Goal: Task Accomplishment & Management: Manage account settings

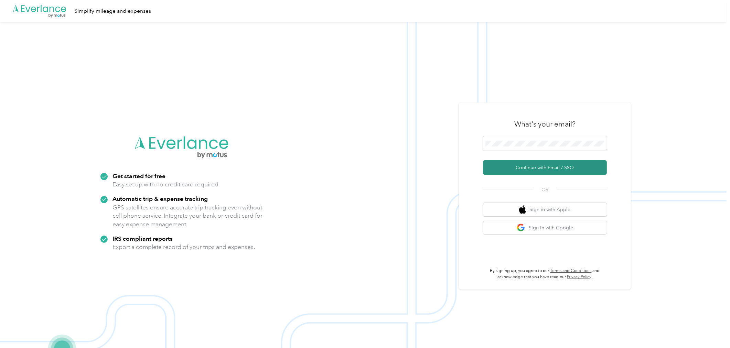
click at [547, 167] on button "Continue with Email / SSO" at bounding box center [545, 167] width 124 height 14
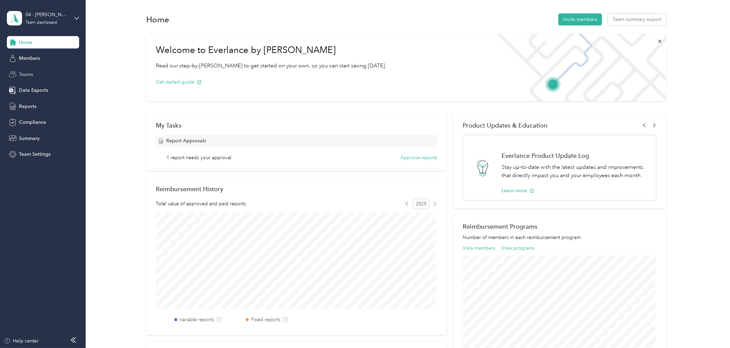
click at [25, 71] on span "Teams" at bounding box center [26, 74] width 14 height 7
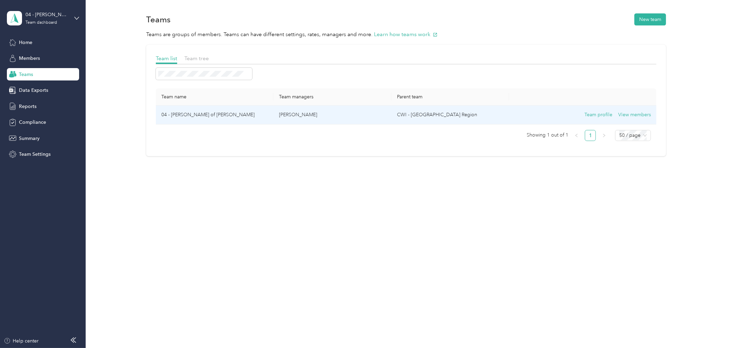
click at [194, 114] on td "04 - [PERSON_NAME] of [PERSON_NAME]" at bounding box center [215, 115] width 118 height 19
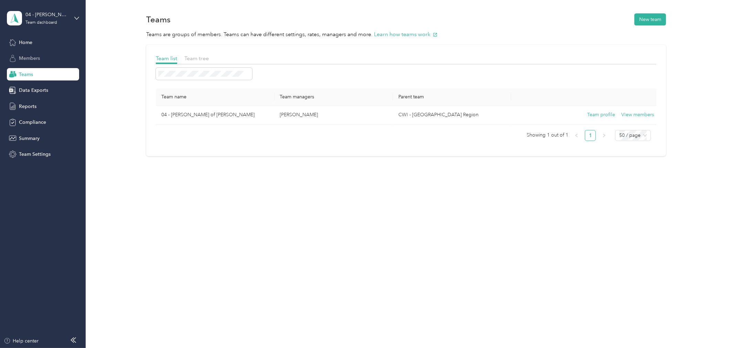
click at [36, 58] on span "Members" at bounding box center [29, 58] width 21 height 7
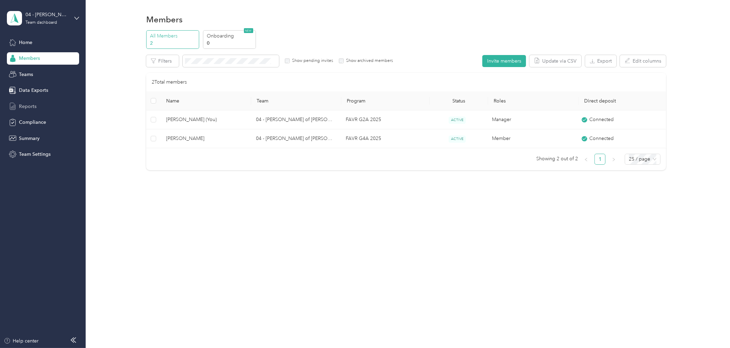
click at [28, 104] on span "Reports" at bounding box center [28, 106] width 18 height 7
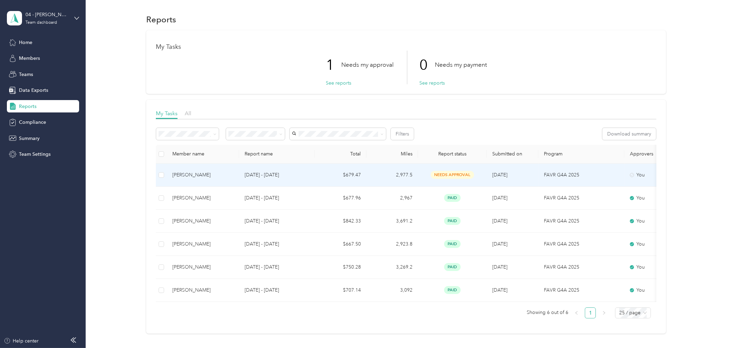
click at [454, 173] on span "needs approval" at bounding box center [452, 175] width 43 height 8
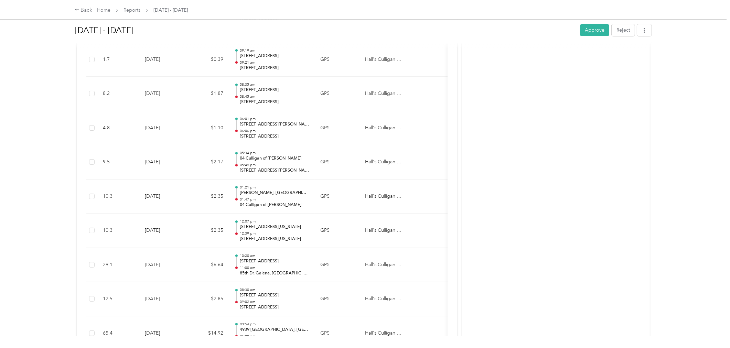
scroll to position [2961, 0]
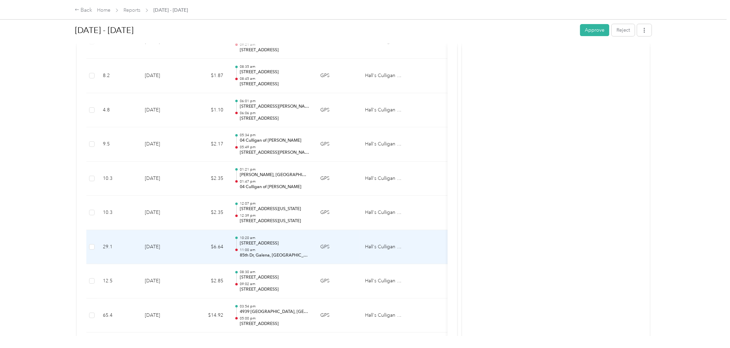
click at [293, 249] on p "11:00 am" at bounding box center [274, 250] width 69 height 5
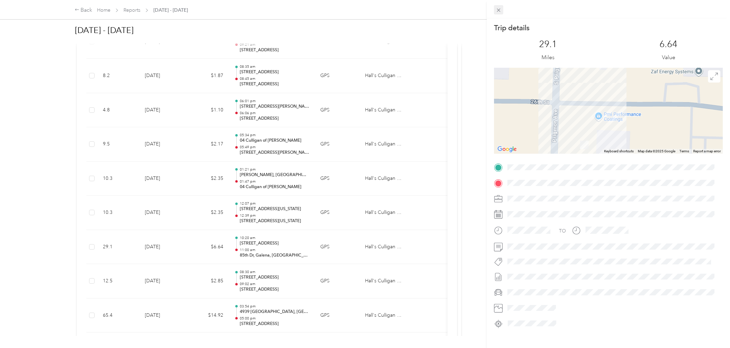
click at [500, 11] on icon at bounding box center [499, 10] width 6 height 6
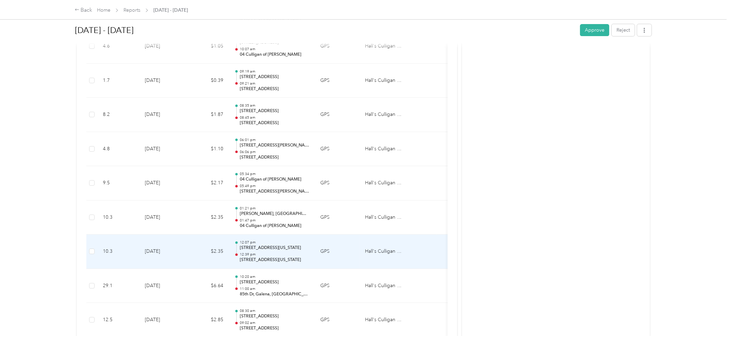
scroll to position [2885, 0]
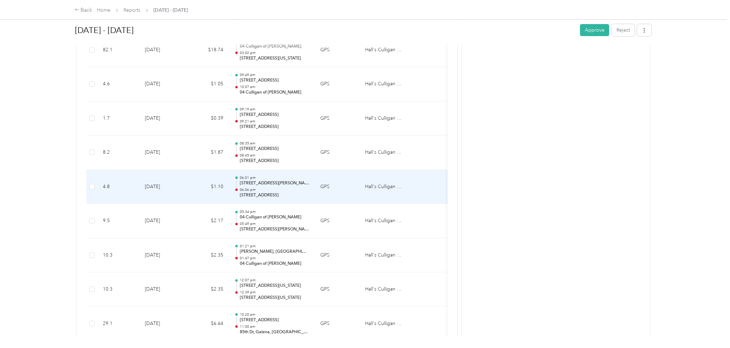
click at [272, 186] on p "[STREET_ADDRESS][PERSON_NAME]" at bounding box center [274, 183] width 69 height 6
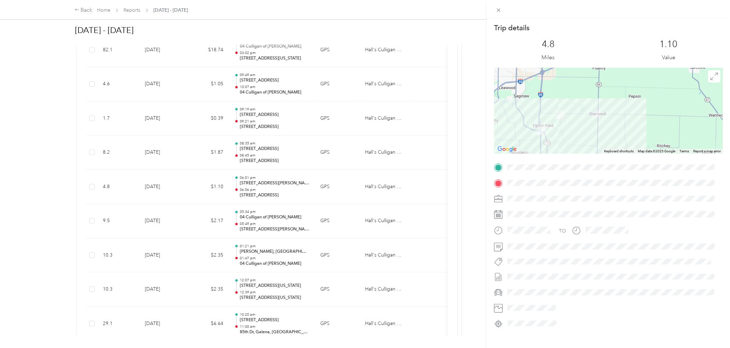
click at [283, 123] on div "Trip details This trip cannot be edited because it is either under review, appr…" at bounding box center [365, 174] width 730 height 348
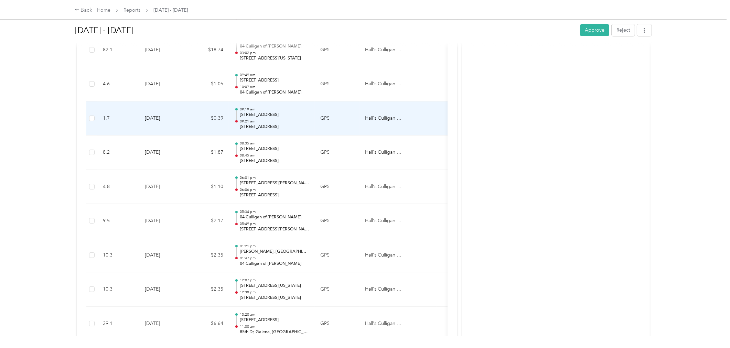
click at [283, 123] on p "09:21 am" at bounding box center [274, 121] width 69 height 5
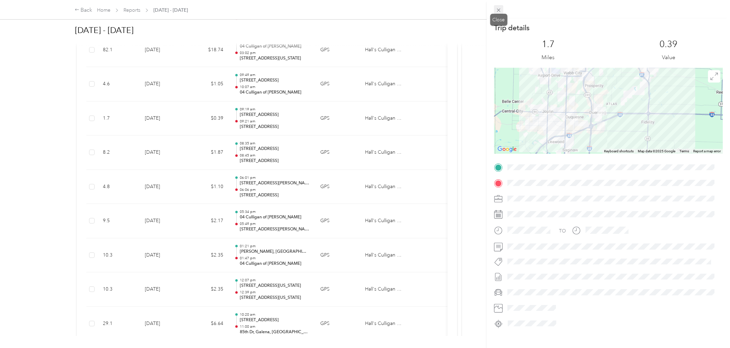
click at [499, 9] on icon at bounding box center [499, 10] width 6 height 6
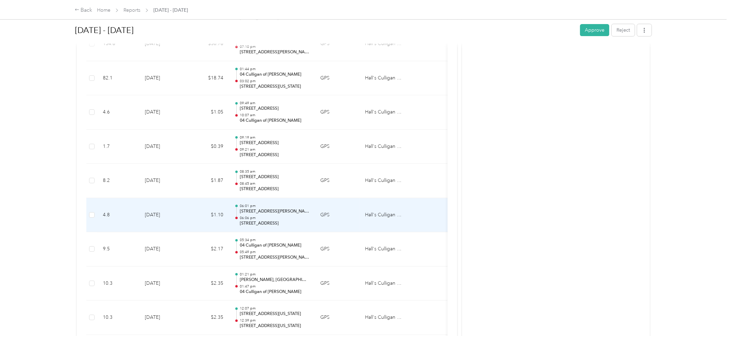
scroll to position [2808, 0]
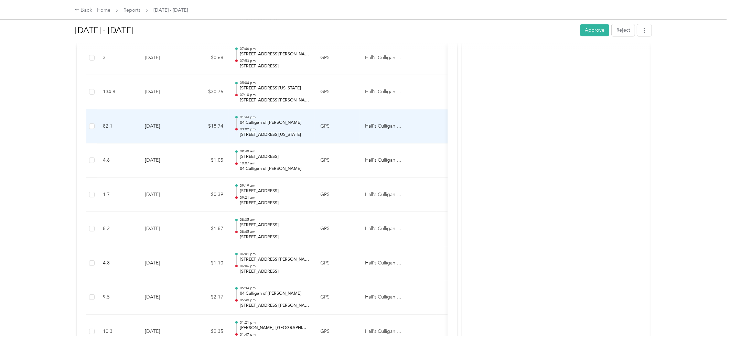
click at [285, 125] on p "04 Culligan of [PERSON_NAME]" at bounding box center [274, 123] width 69 height 6
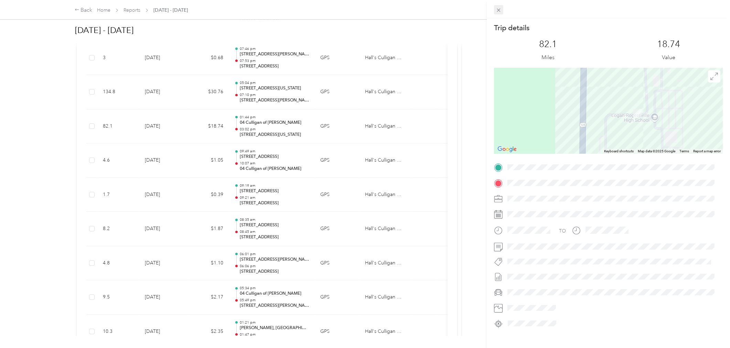
click at [498, 7] on icon at bounding box center [499, 10] width 6 height 6
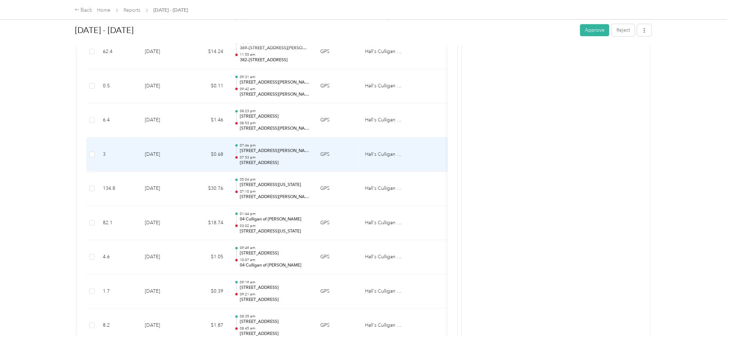
scroll to position [2656, 0]
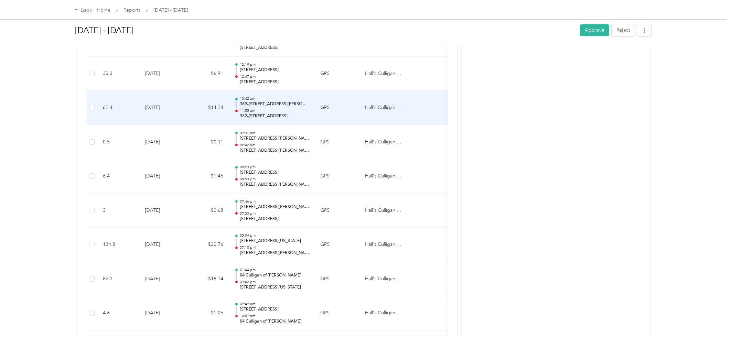
click at [284, 109] on div "10:42 am 369–[STREET_ADDRESS][PERSON_NAME] 11:55 am 382–[STREET_ADDRESS]" at bounding box center [274, 107] width 69 height 23
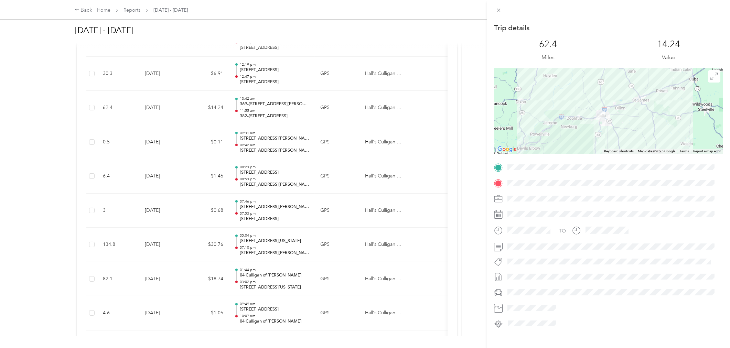
drag, startPoint x: 599, startPoint y: 128, endPoint x: 591, endPoint y: 94, distance: 35.0
click at [591, 94] on div at bounding box center [608, 111] width 229 height 86
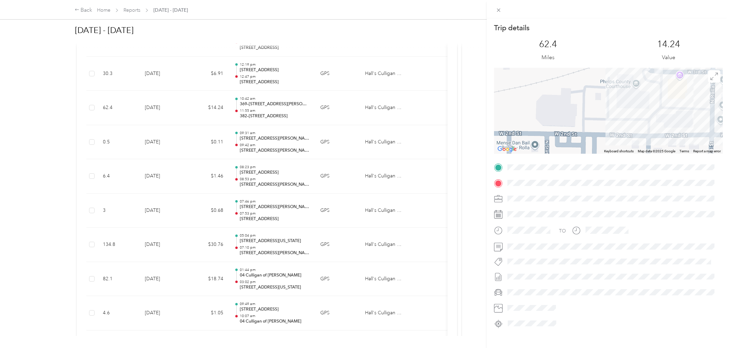
drag, startPoint x: 564, startPoint y: 118, endPoint x: 592, endPoint y: 109, distance: 29.6
click at [592, 109] on div at bounding box center [608, 111] width 229 height 86
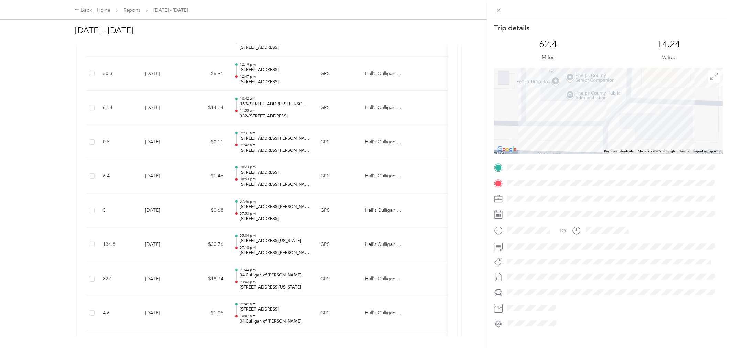
drag, startPoint x: 649, startPoint y: 123, endPoint x: 536, endPoint y: 162, distance: 120.4
click at [528, 161] on div "Trip details This trip cannot be edited because it is either under review, appr…" at bounding box center [608, 176] width 229 height 306
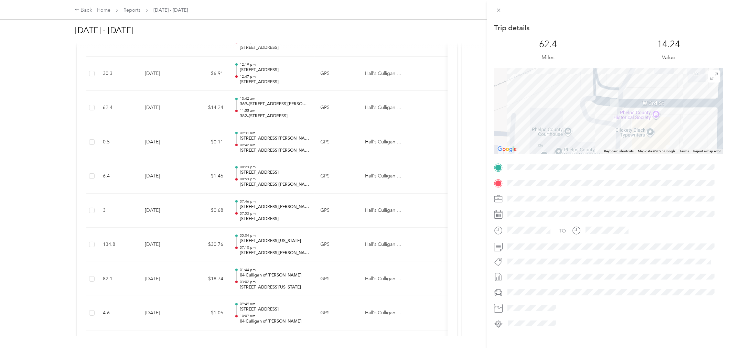
drag, startPoint x: 615, startPoint y: 100, endPoint x: 577, endPoint y: 128, distance: 46.9
click at [577, 128] on div at bounding box center [608, 111] width 229 height 86
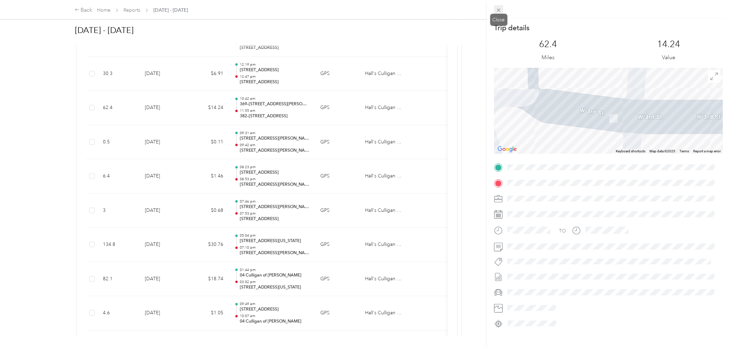
click at [499, 11] on icon at bounding box center [498, 10] width 3 height 3
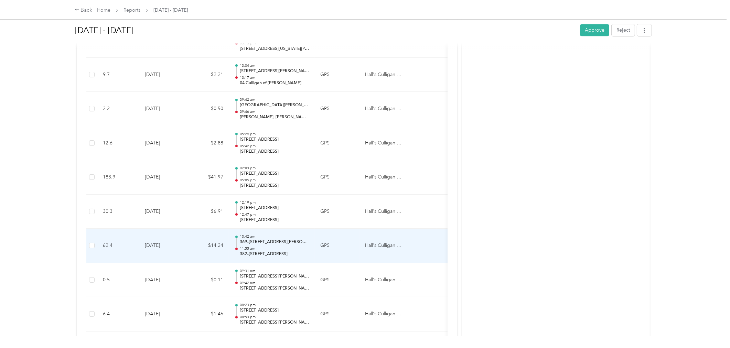
scroll to position [2503, 0]
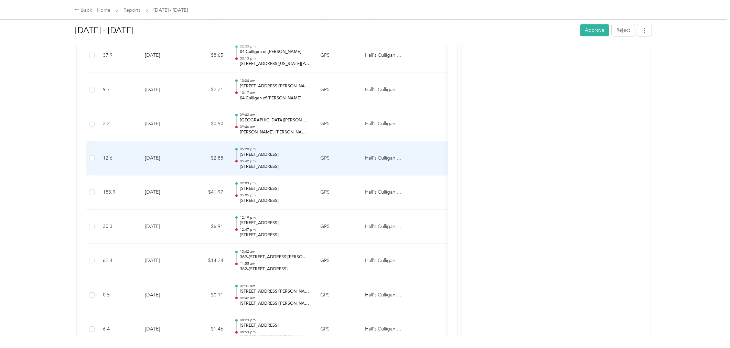
click at [277, 160] on p "05:42 pm" at bounding box center [274, 161] width 69 height 5
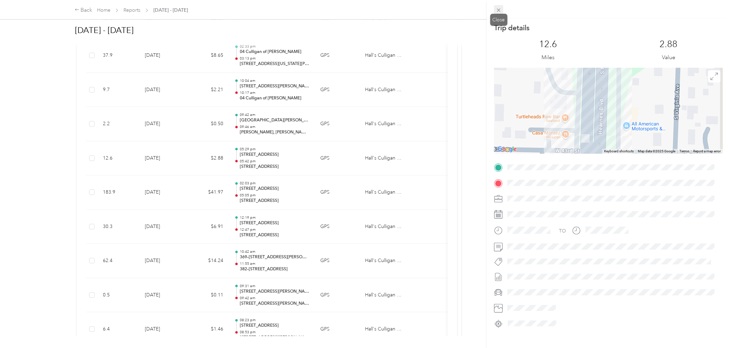
click at [500, 10] on icon at bounding box center [499, 10] width 6 height 6
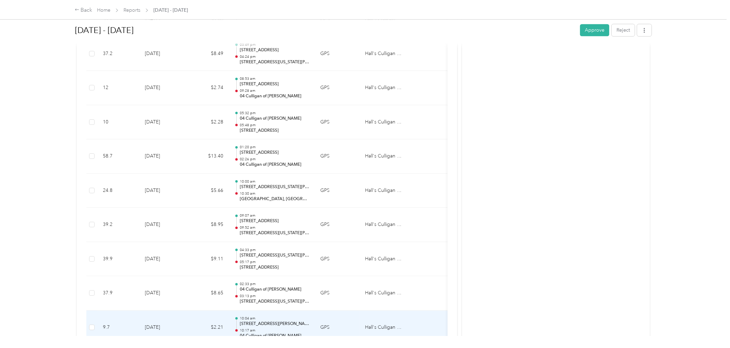
scroll to position [2235, 0]
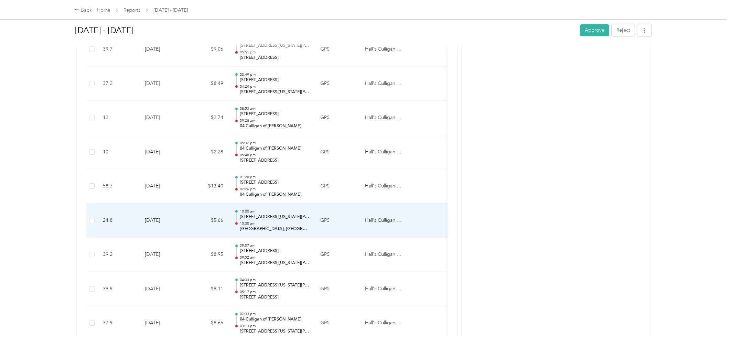
click at [267, 224] on p "10:30 am" at bounding box center [274, 223] width 69 height 5
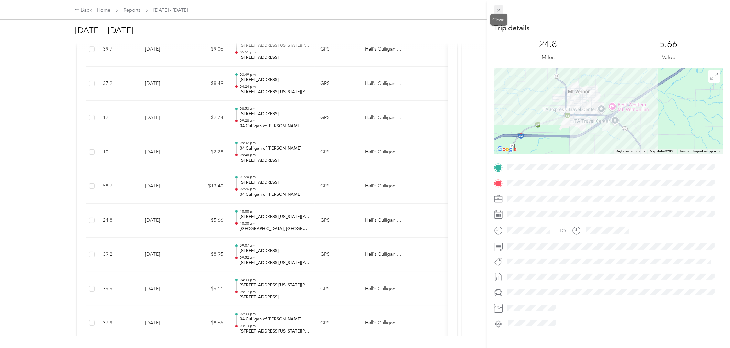
click at [499, 8] on icon at bounding box center [499, 10] width 6 height 6
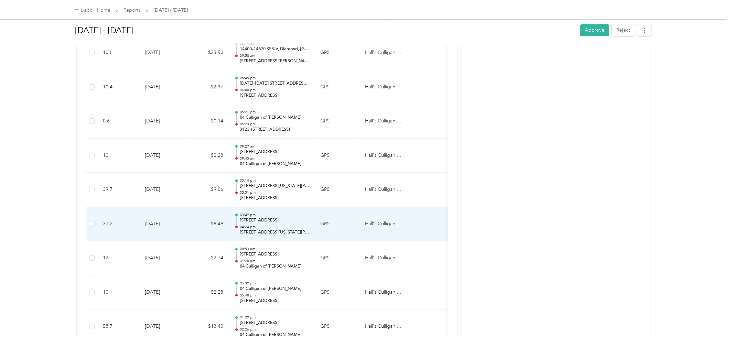
scroll to position [2082, 0]
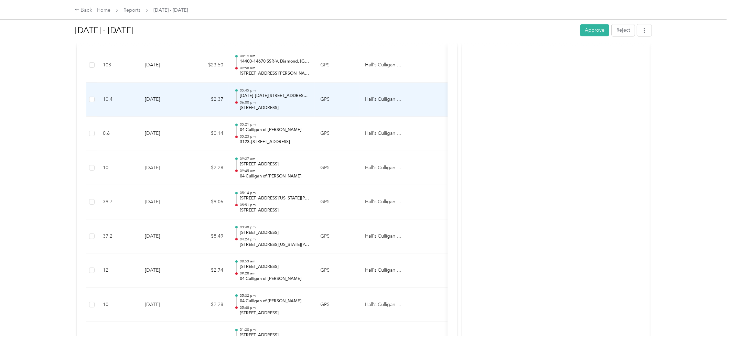
click at [276, 102] on p "06:00 pm" at bounding box center [274, 102] width 69 height 5
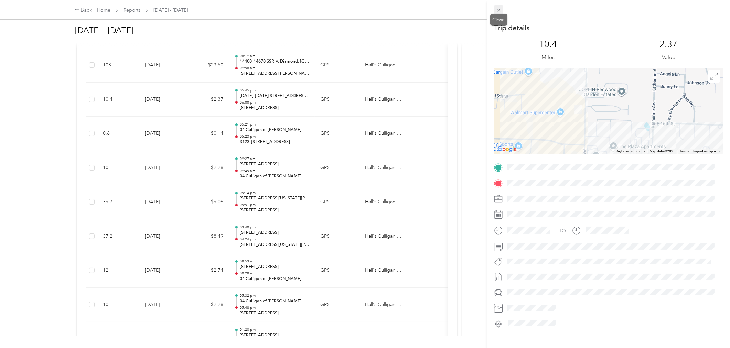
click at [497, 7] on icon at bounding box center [499, 10] width 6 height 6
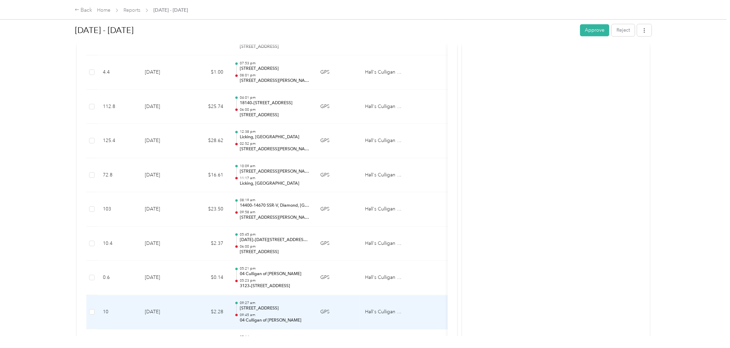
scroll to position [1930, 0]
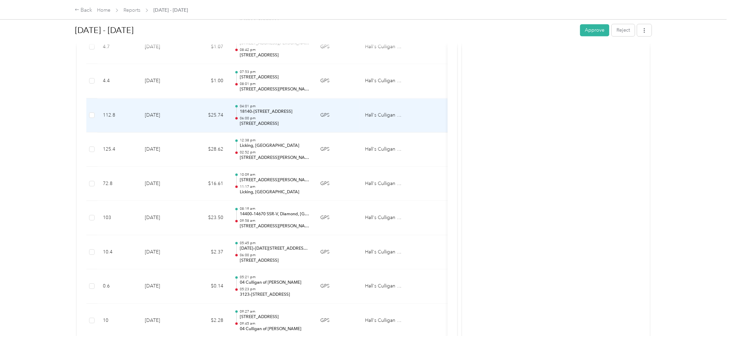
click at [278, 116] on p "06:00 pm" at bounding box center [274, 118] width 69 height 5
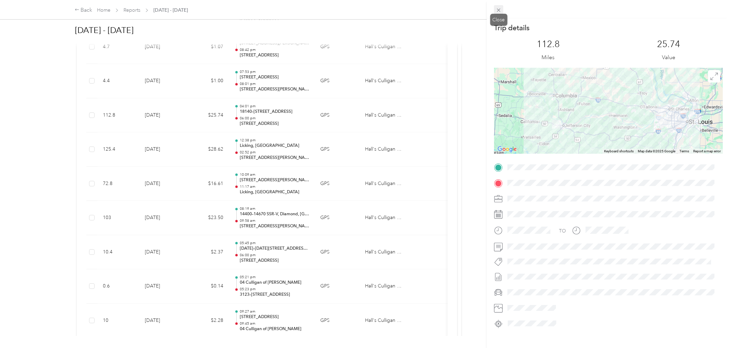
click at [497, 8] on icon at bounding box center [499, 10] width 6 height 6
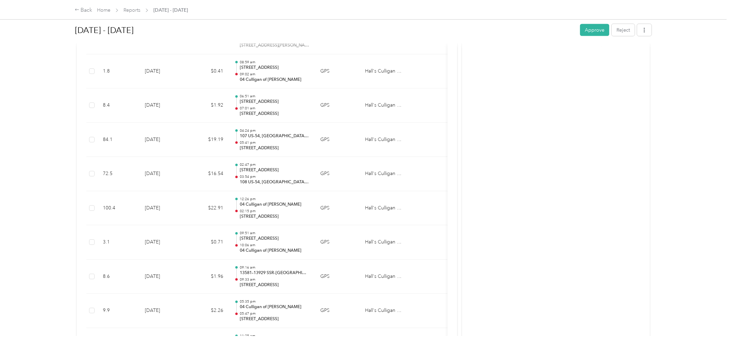
scroll to position [1356, 0]
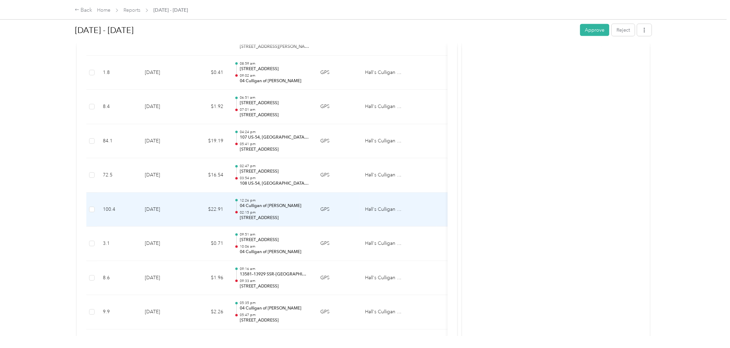
click at [272, 210] on div "12:26 pm 04 Culligan of Joplin 02:15 pm [STREET_ADDRESS]" at bounding box center [274, 209] width 69 height 23
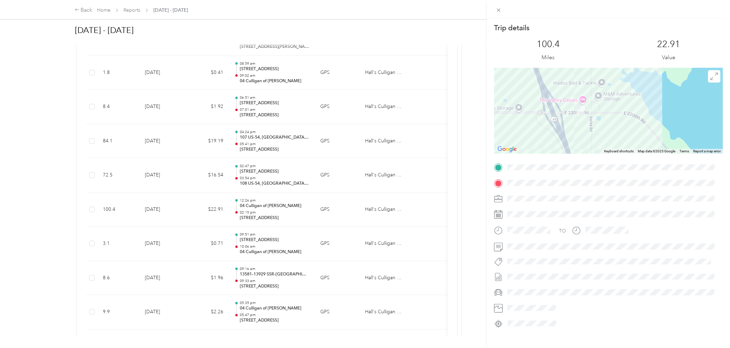
drag, startPoint x: 574, startPoint y: 100, endPoint x: 570, endPoint y: 133, distance: 33.0
click at [569, 134] on div at bounding box center [608, 111] width 229 height 86
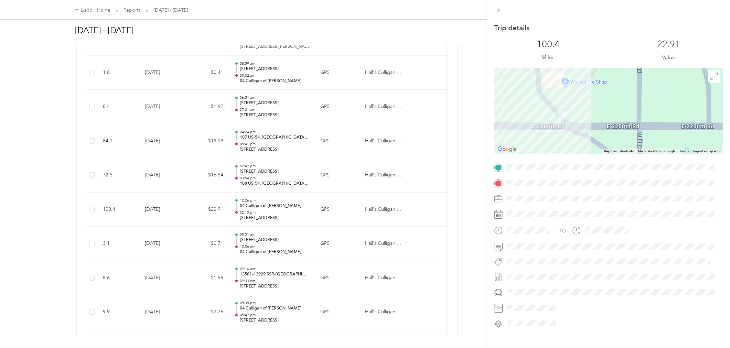
click at [569, 164] on div "Trip details This trip cannot be edited because it is either under review, appr…" at bounding box center [608, 176] width 229 height 306
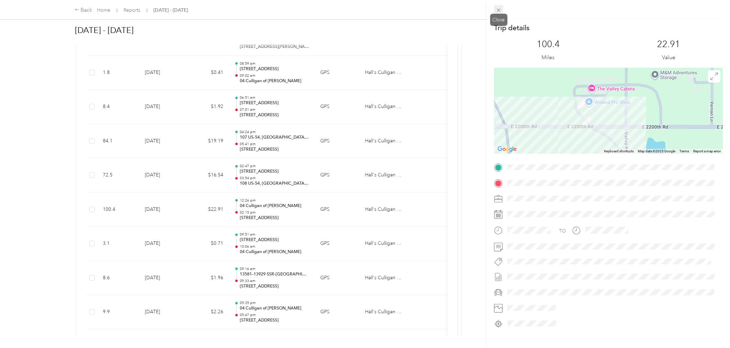
click at [500, 10] on icon at bounding box center [499, 10] width 6 height 6
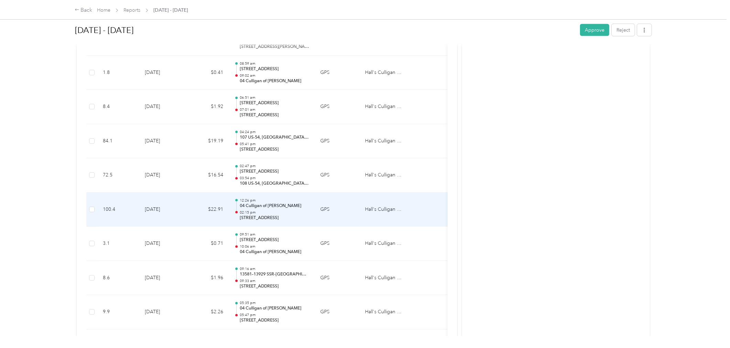
click at [268, 214] on p "02:15 pm" at bounding box center [274, 212] width 69 height 5
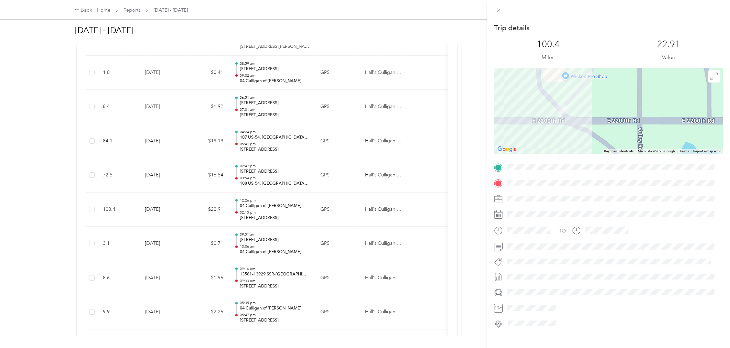
drag, startPoint x: 570, startPoint y: 115, endPoint x: 545, endPoint y: 148, distance: 41.3
click at [545, 148] on div at bounding box center [608, 111] width 229 height 86
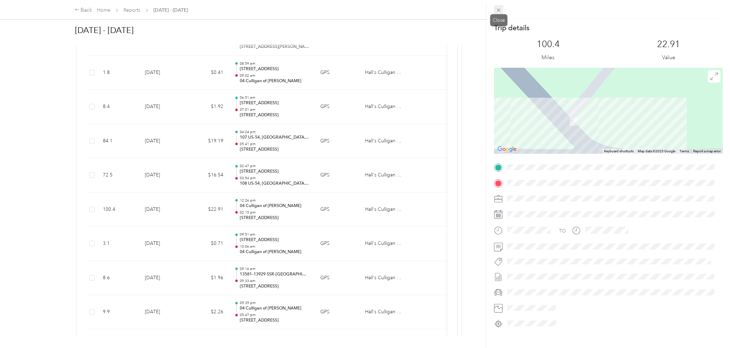
click at [500, 9] on icon at bounding box center [499, 10] width 6 height 6
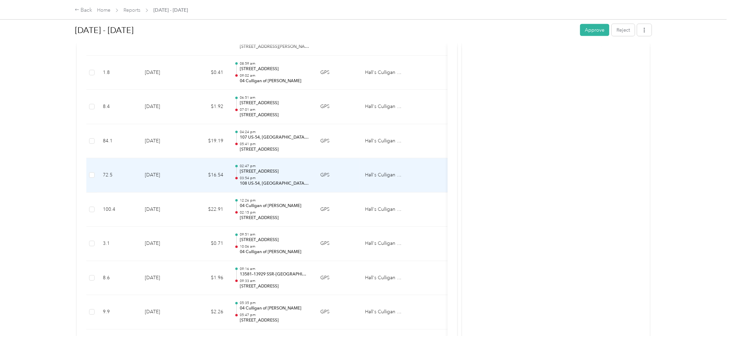
click at [291, 175] on div "02:47 pm 22932 E [STREET_ADDRESS] 03:54 pm 108 US-54, [GEOGRAPHIC_DATA], [GEOGR…" at bounding box center [274, 175] width 69 height 23
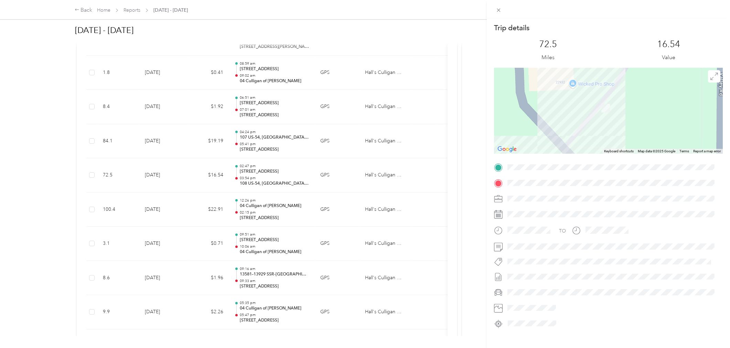
click at [500, 4] on div at bounding box center [608, 9] width 243 height 18
click at [499, 11] on icon at bounding box center [499, 10] width 6 height 6
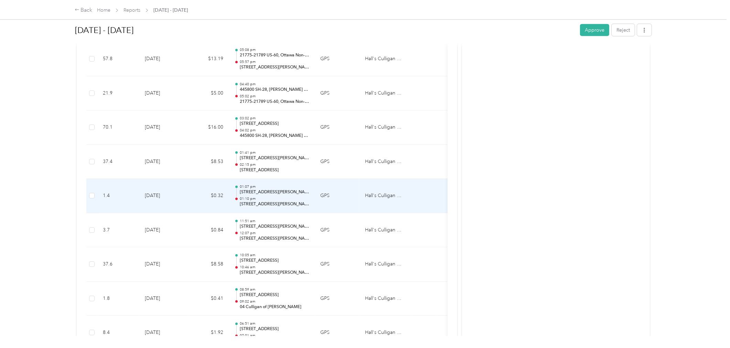
scroll to position [1127, 0]
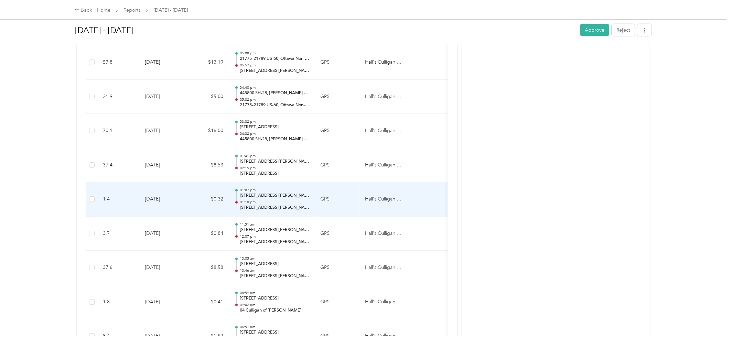
click at [281, 197] on p "[STREET_ADDRESS][PERSON_NAME]" at bounding box center [274, 196] width 69 height 6
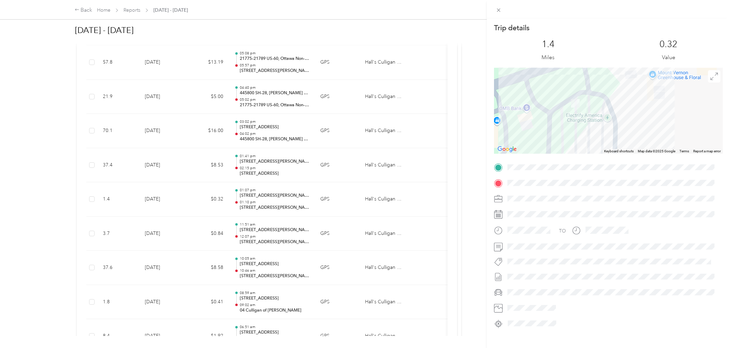
drag, startPoint x: 602, startPoint y: 129, endPoint x: 581, endPoint y: 145, distance: 26.2
click at [582, 145] on div at bounding box center [608, 111] width 229 height 86
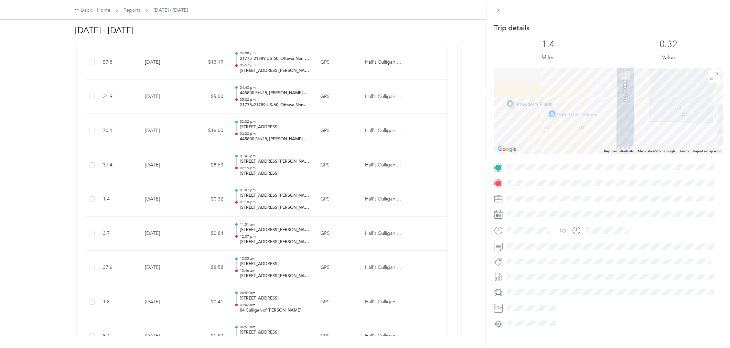
drag, startPoint x: 579, startPoint y: 135, endPoint x: 590, endPoint y: 97, distance: 40.2
click at [590, 97] on div at bounding box center [608, 111] width 229 height 86
click at [499, 8] on icon at bounding box center [499, 10] width 6 height 6
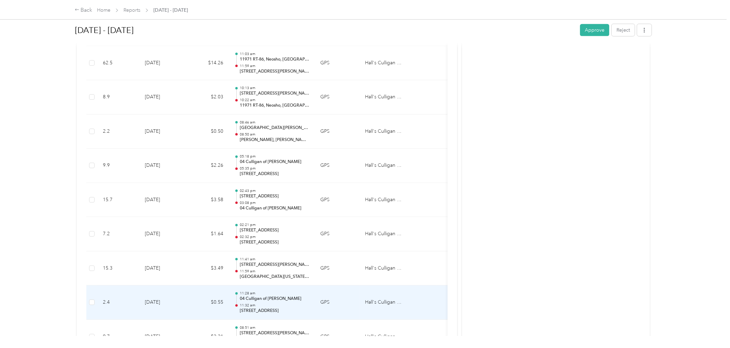
scroll to position [401, 0]
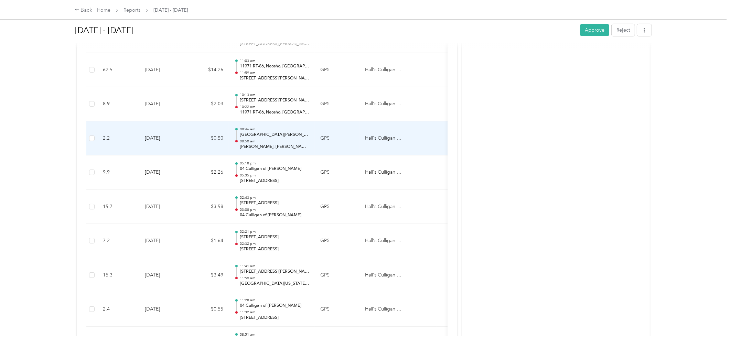
click at [284, 143] on p "08:50 am" at bounding box center [274, 141] width 69 height 5
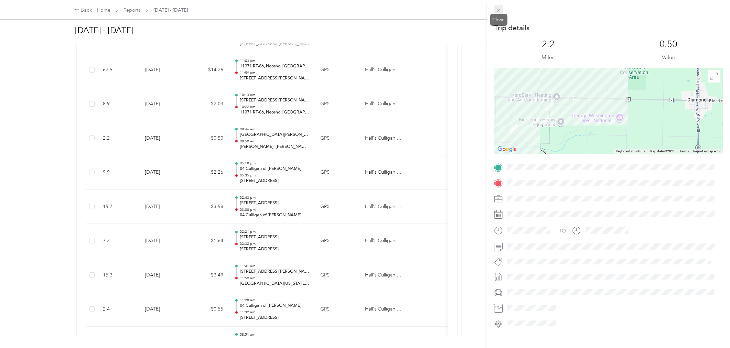
click at [500, 8] on icon at bounding box center [499, 10] width 6 height 6
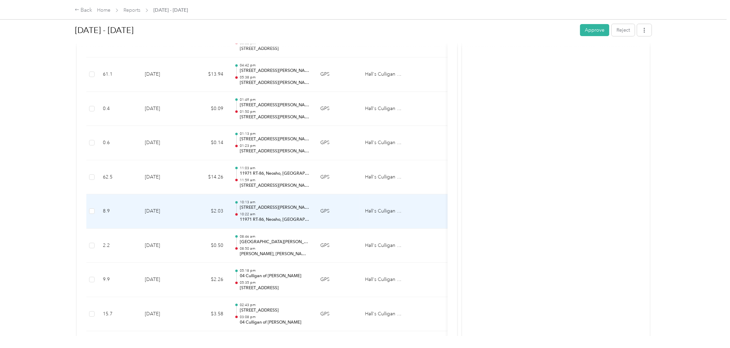
scroll to position [248, 0]
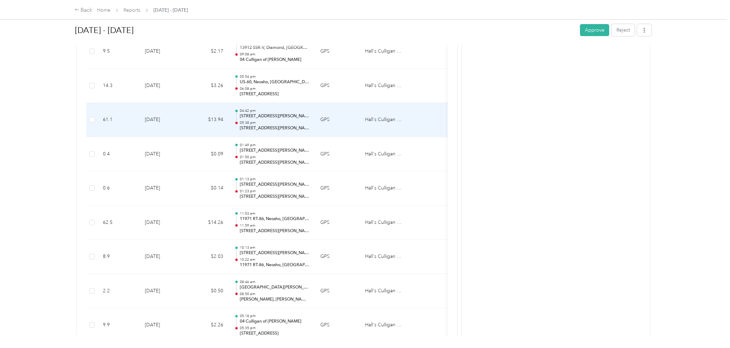
click at [273, 118] on p "[STREET_ADDRESS][PERSON_NAME][PERSON_NAME]" at bounding box center [274, 116] width 69 height 6
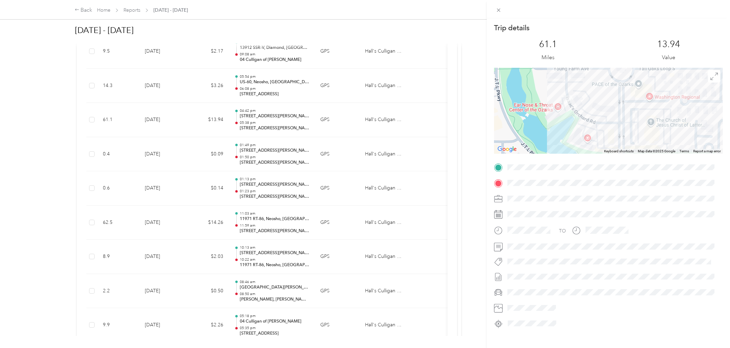
drag, startPoint x: 549, startPoint y: 120, endPoint x: 568, endPoint y: 119, distance: 18.6
click at [568, 119] on div at bounding box center [608, 111] width 229 height 86
click at [496, 9] on icon at bounding box center [499, 10] width 6 height 6
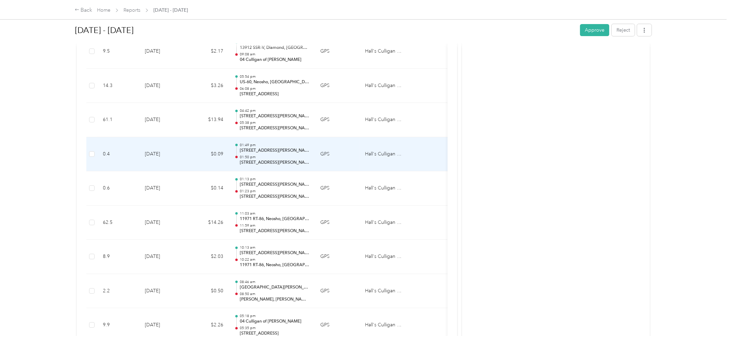
click at [280, 153] on div "01:49 pm [STREET_ADDRESS][PERSON_NAME] 01:50 pm [STREET_ADDRESS][PERSON_NAME][P…" at bounding box center [274, 154] width 69 height 23
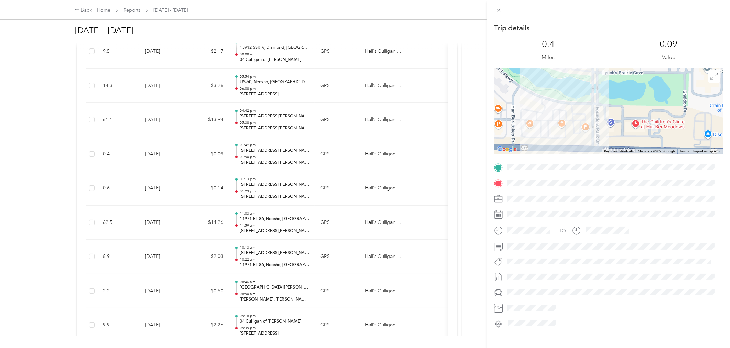
drag, startPoint x: 611, startPoint y: 125, endPoint x: 609, endPoint y: 41, distance: 84.3
click at [609, 41] on div "Trip details This trip cannot be edited because it is either under review, appr…" at bounding box center [608, 176] width 229 height 306
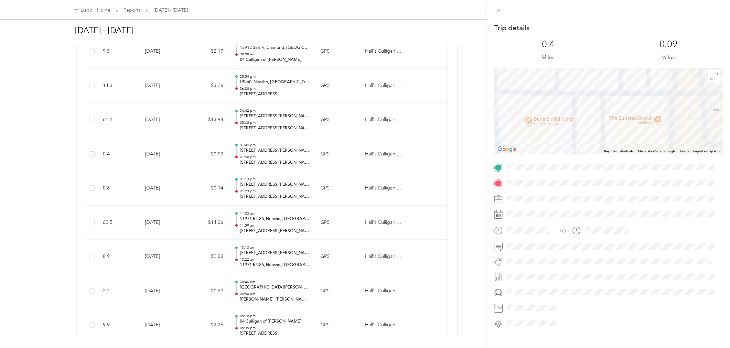
drag, startPoint x: 571, startPoint y: 123, endPoint x: 586, endPoint y: 96, distance: 31.4
click at [586, 96] on div at bounding box center [608, 111] width 229 height 86
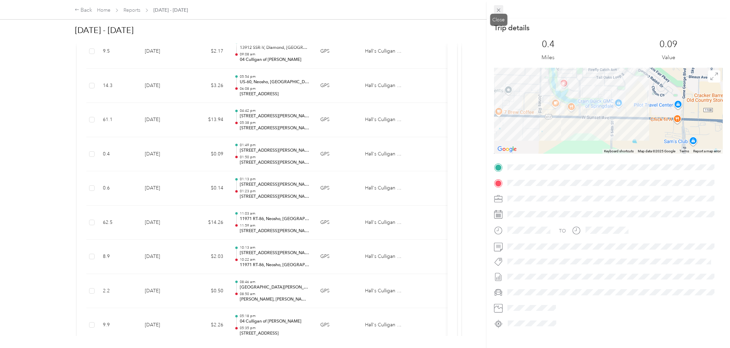
click at [499, 8] on icon at bounding box center [499, 10] width 6 height 6
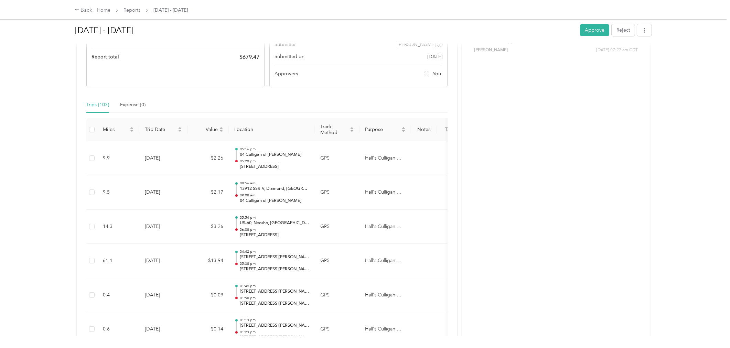
scroll to position [95, 0]
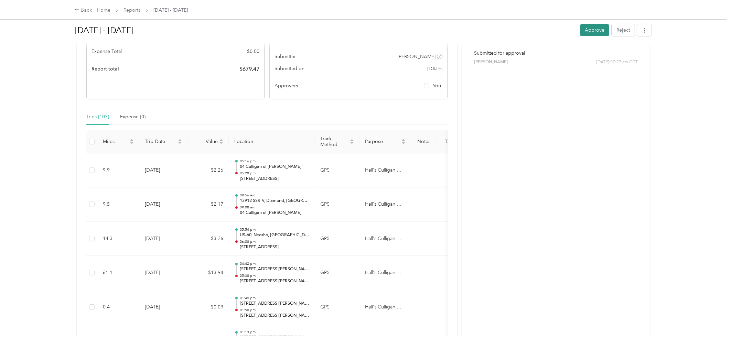
click at [596, 30] on button "Approve" at bounding box center [594, 30] width 29 height 12
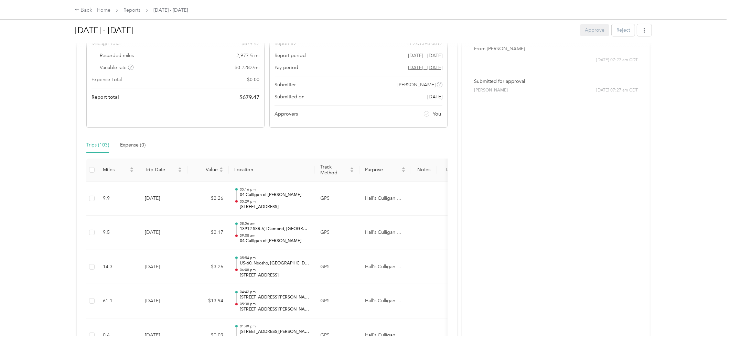
scroll to position [0, 0]
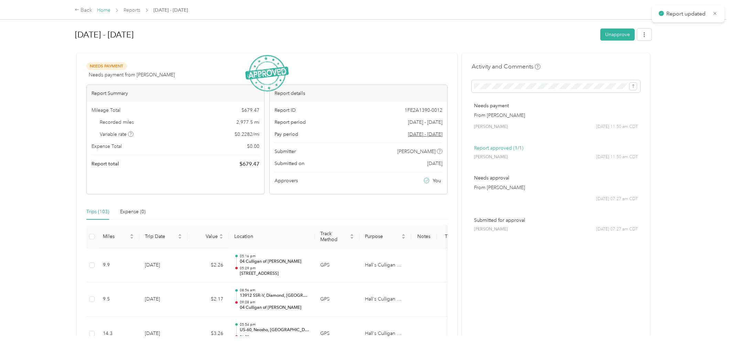
click at [105, 7] on link "Home" at bounding box center [103, 10] width 13 height 6
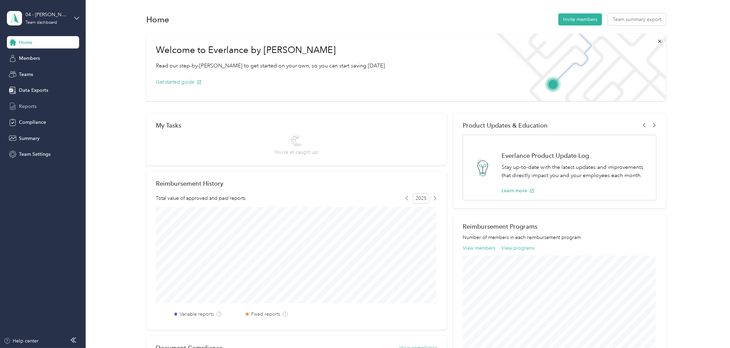
click at [30, 104] on span "Reports" at bounding box center [28, 106] width 18 height 7
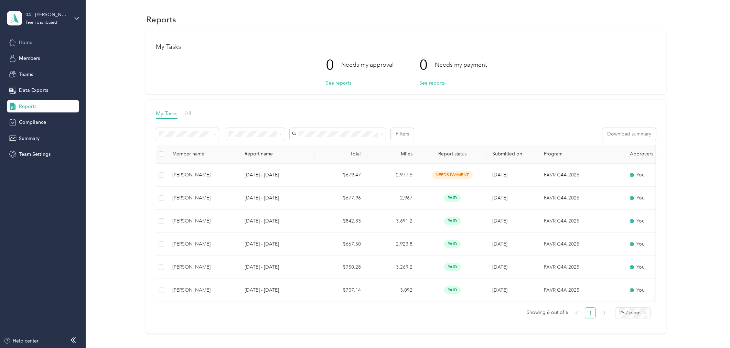
click at [28, 39] on span "Home" at bounding box center [25, 42] width 13 height 7
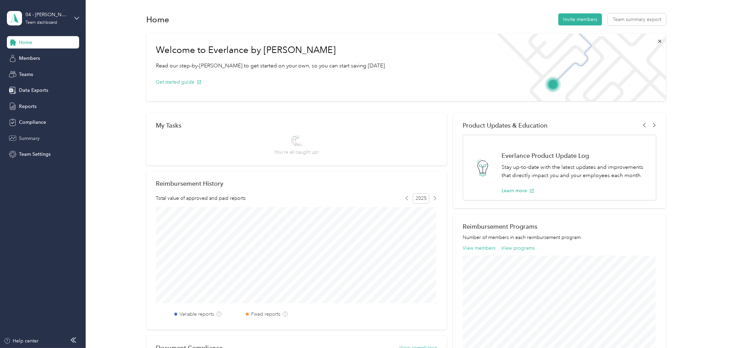
click at [30, 138] on span "Summary" at bounding box center [29, 138] width 21 height 7
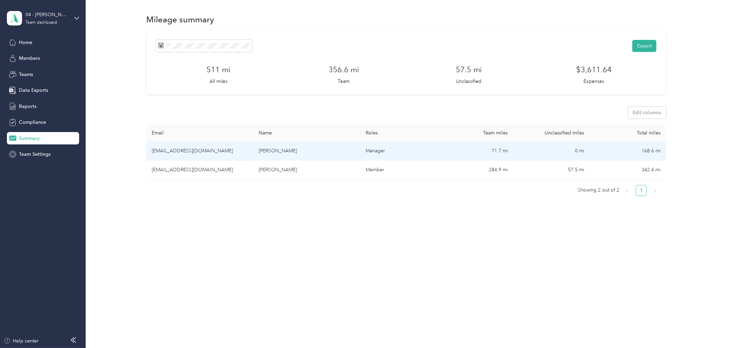
click at [174, 149] on td "[EMAIL_ADDRESS][DOMAIN_NAME]" at bounding box center [199, 151] width 107 height 19
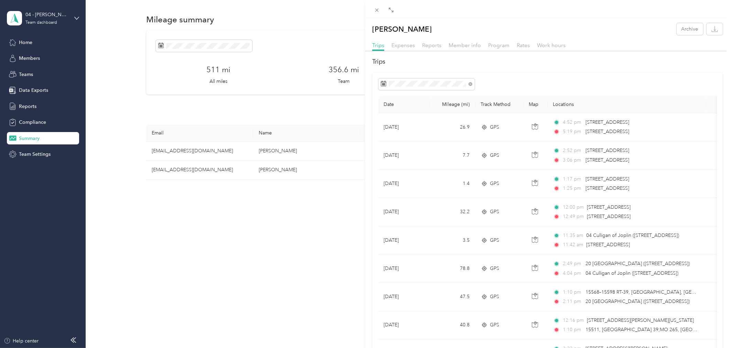
click at [25, 105] on div "[PERSON_NAME] Archive Trips Expenses Reports Member info Program Rates Work hou…" at bounding box center [365, 174] width 730 height 348
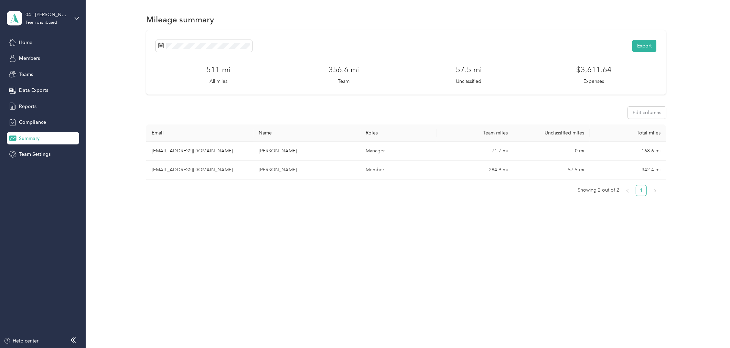
click at [25, 105] on span "Reports" at bounding box center [28, 106] width 18 height 7
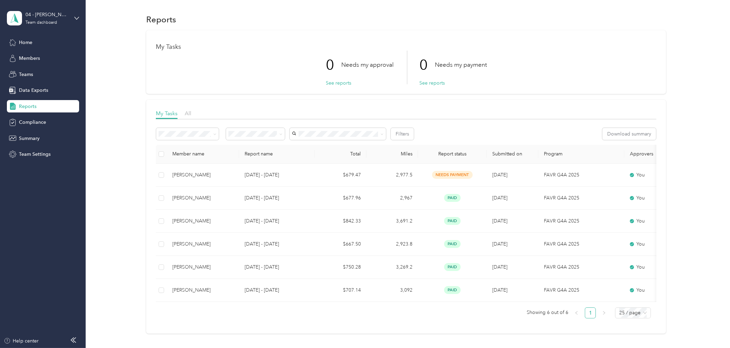
click at [25, 105] on span "Reports" at bounding box center [28, 106] width 18 height 7
click at [26, 71] on span "Teams" at bounding box center [26, 74] width 14 height 7
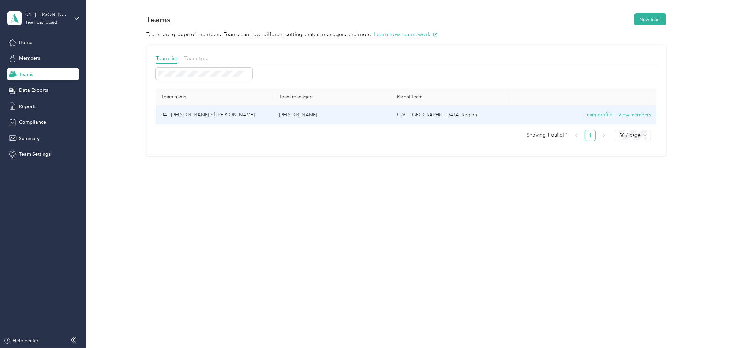
click at [197, 114] on td "04 - [PERSON_NAME] of [PERSON_NAME]" at bounding box center [215, 115] width 118 height 19
